Goal: Find specific page/section: Find specific page/section

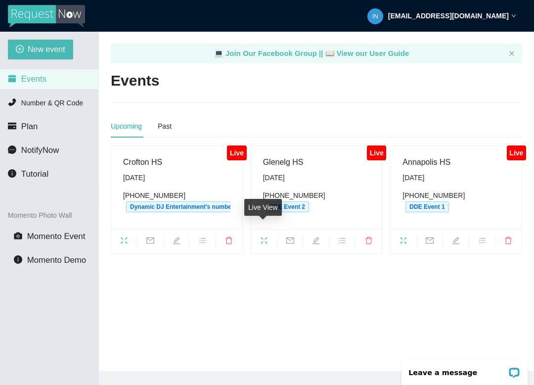
click at [268, 236] on span "fullscreen" at bounding box center [264, 241] width 26 height 11
